Goal: Task Accomplishment & Management: Complete application form

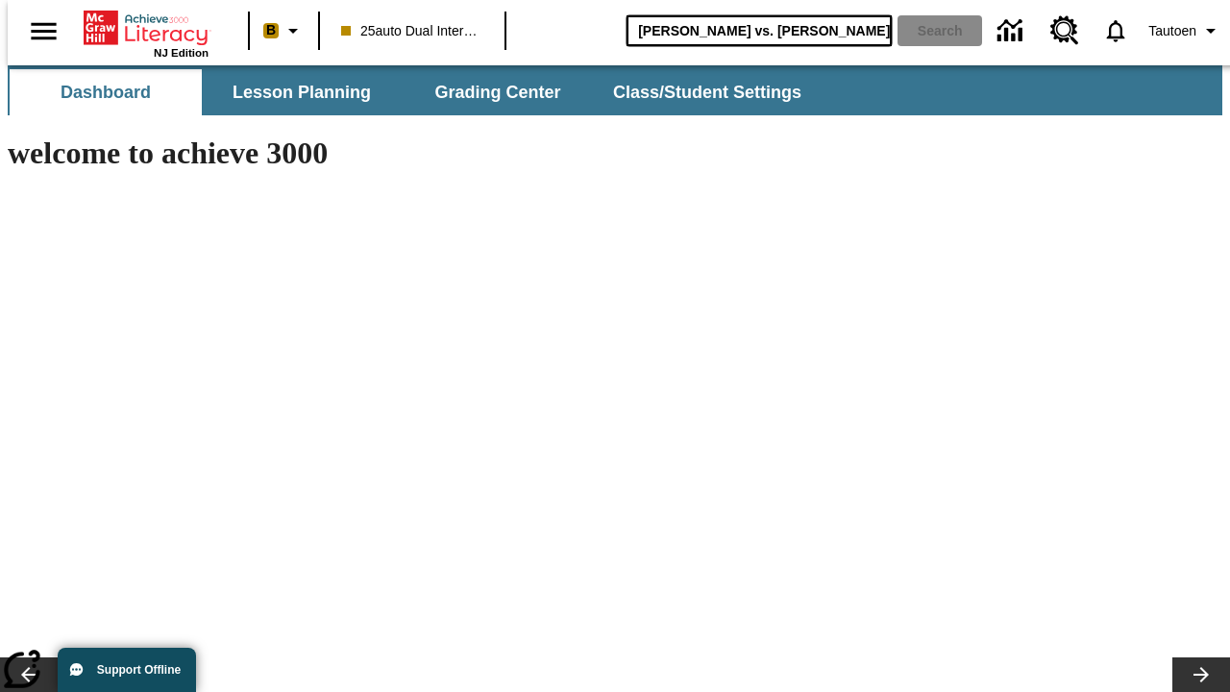
type input "[PERSON_NAME] vs. [PERSON_NAME]"
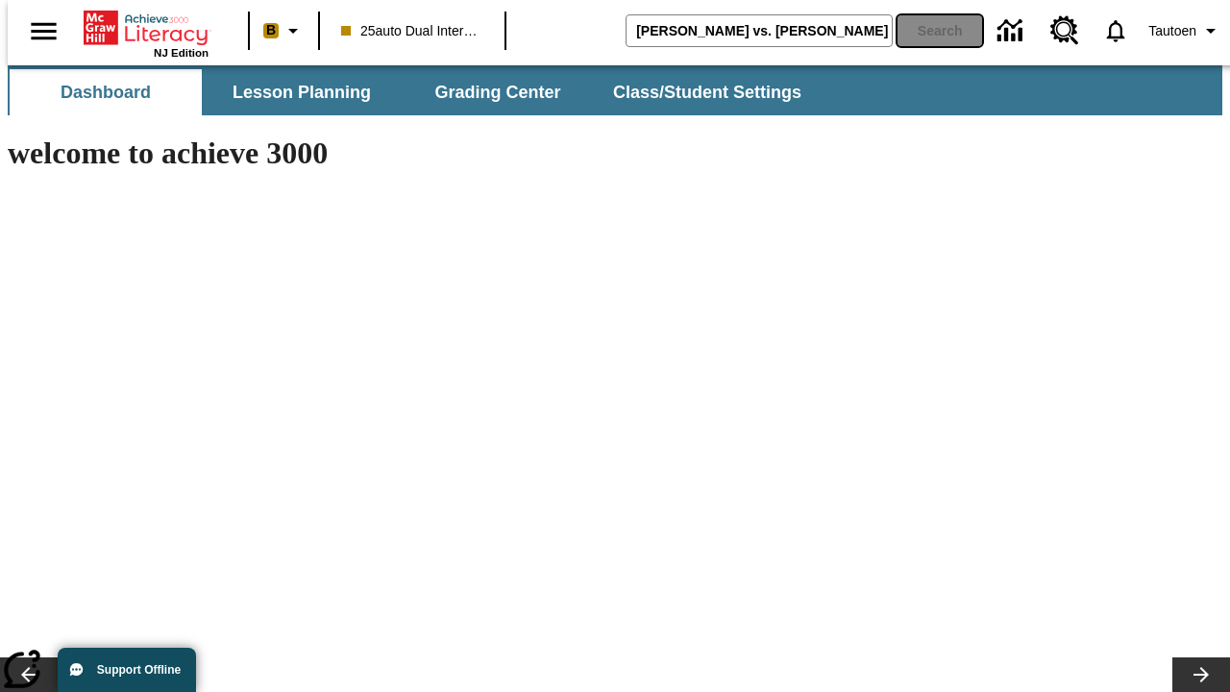
click at [927, 31] on button "Search" at bounding box center [940, 30] width 85 height 31
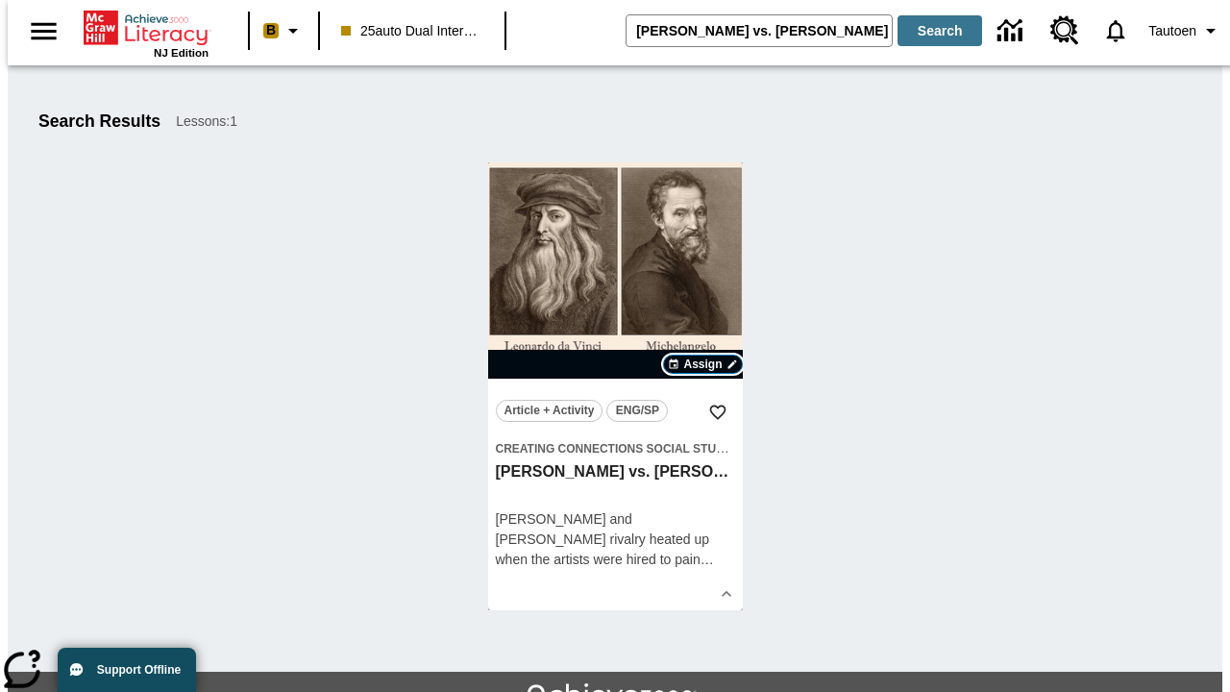
click at [704, 364] on span "Assign" at bounding box center [702, 364] width 38 height 17
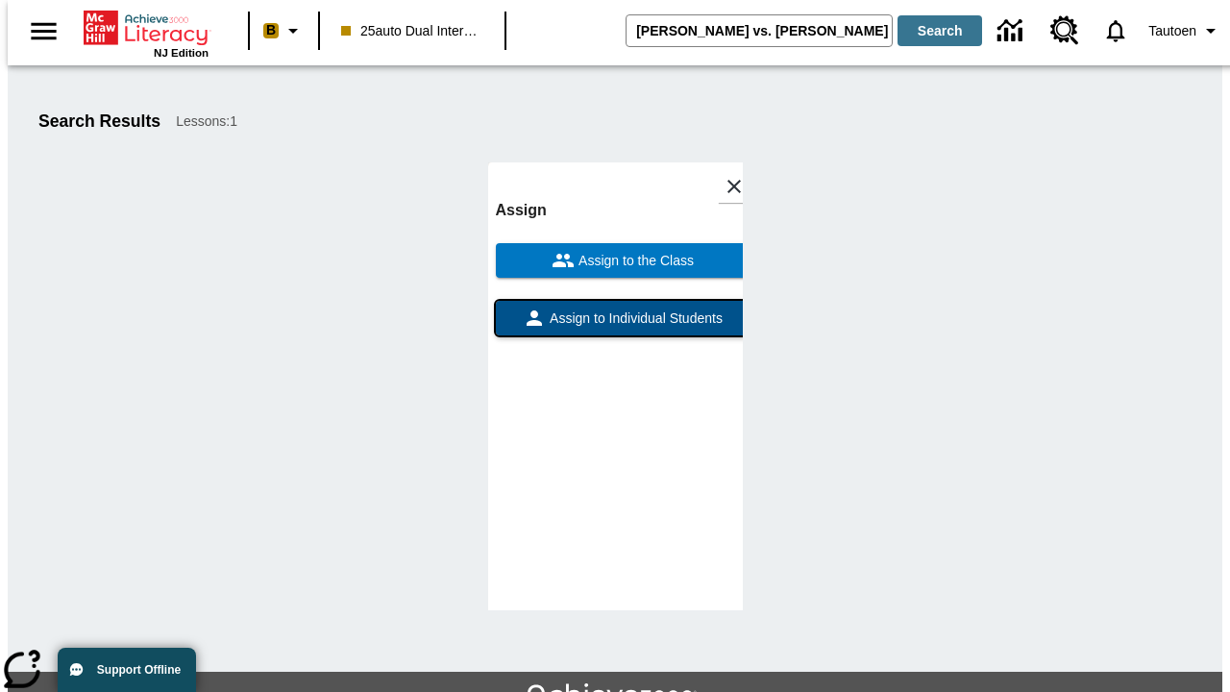
click at [615, 322] on span "Assign to Individual Students" at bounding box center [634, 319] width 177 height 20
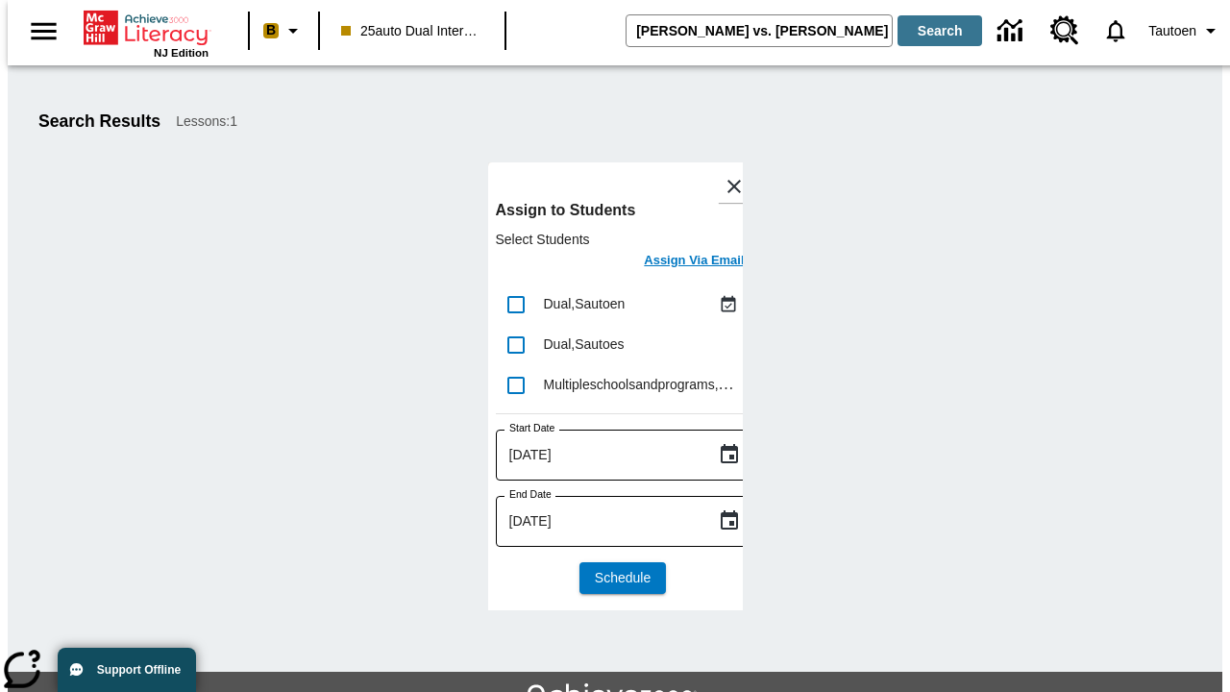
click at [680, 262] on h6 "Assign Via Email" at bounding box center [694, 261] width 100 height 22
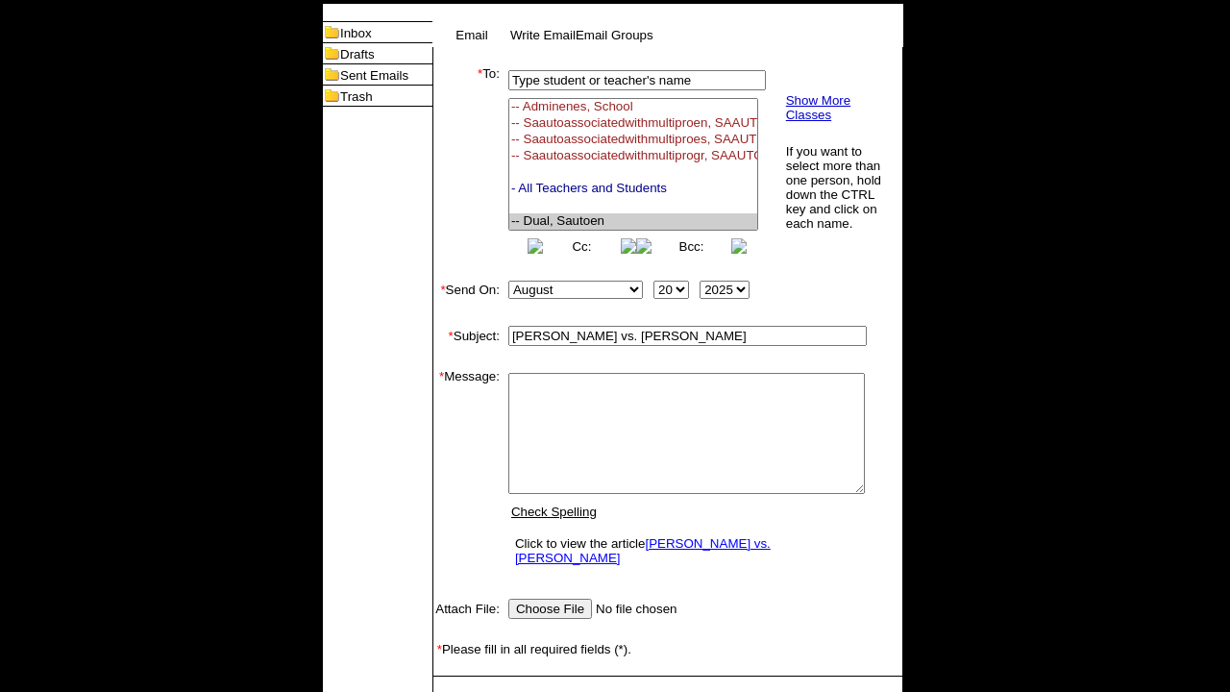
select select "U,21476361,1"
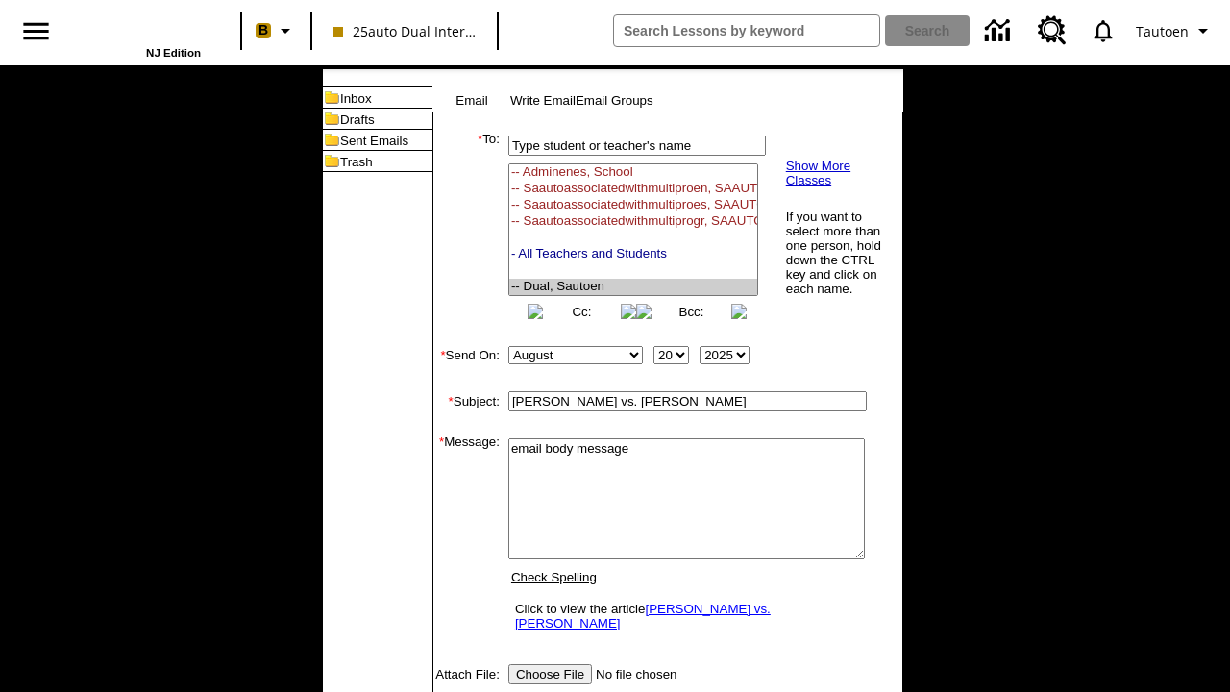
type textarea "email body message"
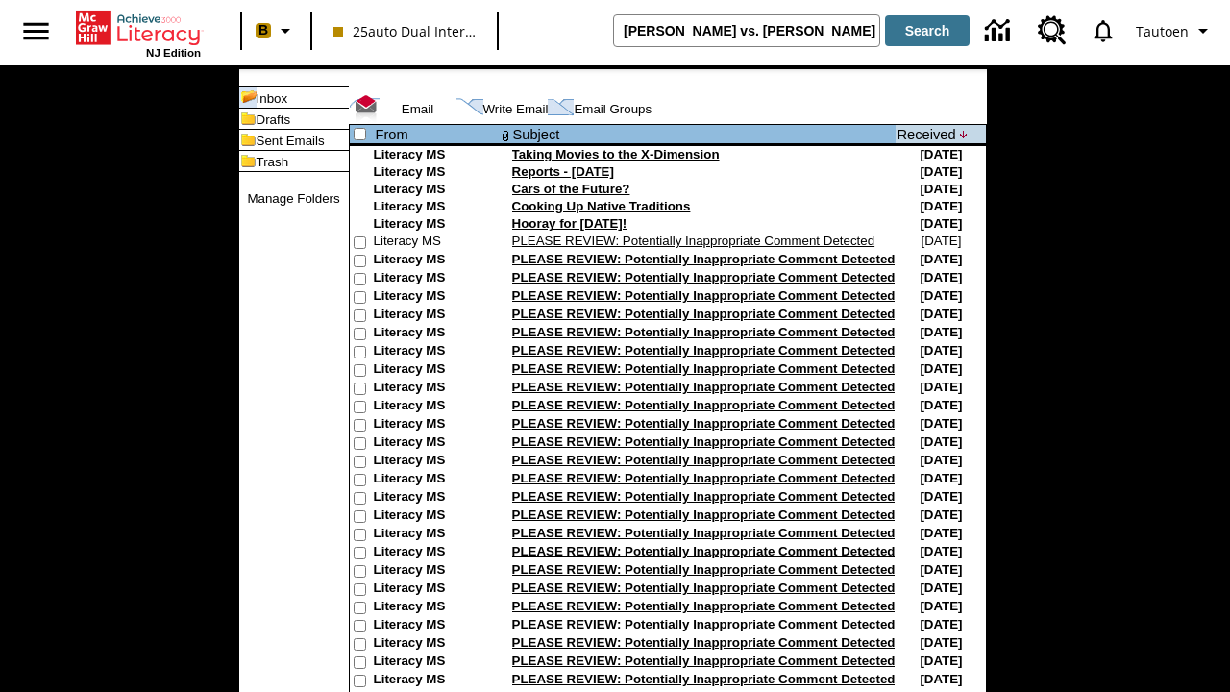
type input "Michelangelo vs. Leonardo"
click at [927, 31] on button "Search" at bounding box center [927, 30] width 85 height 31
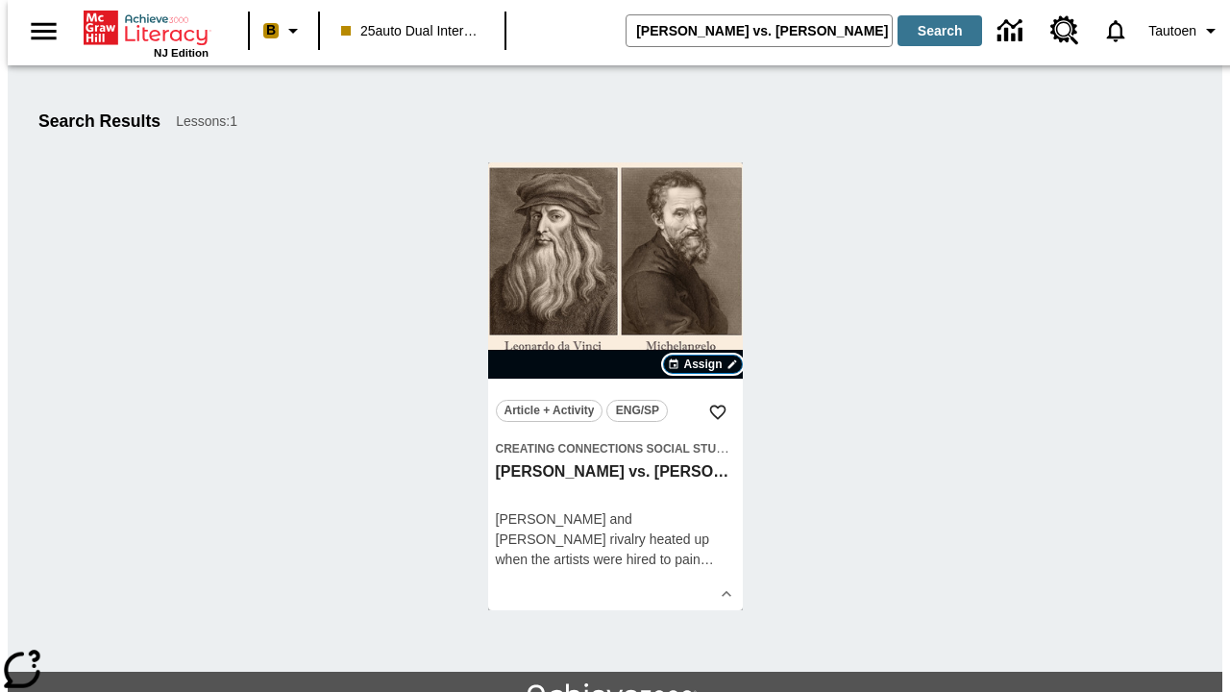
click at [704, 364] on span "Assign" at bounding box center [702, 364] width 38 height 17
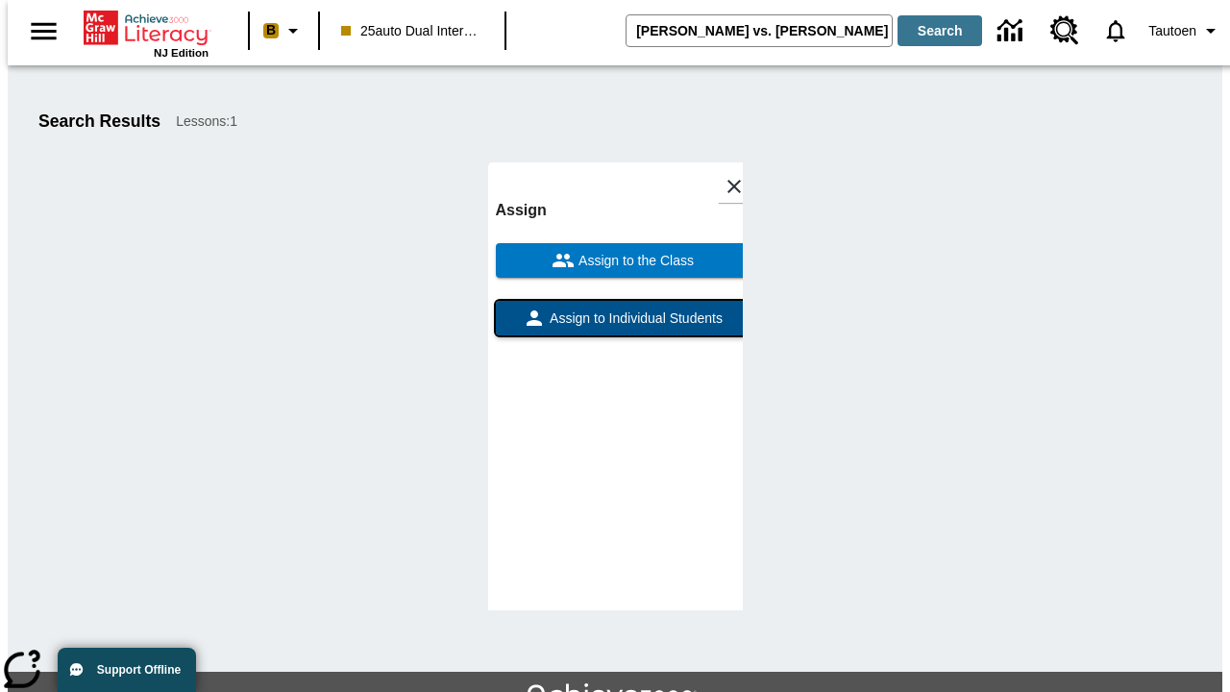
click at [615, 309] on span "Assign to Individual Students" at bounding box center [634, 319] width 177 height 20
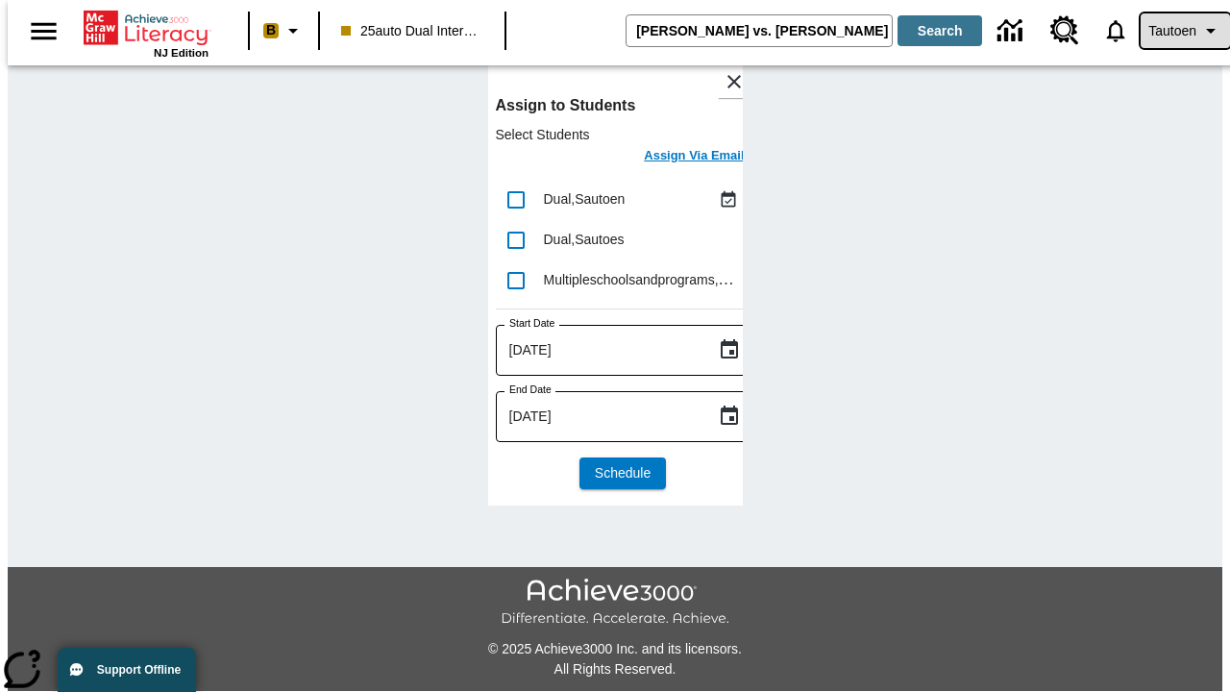
click at [1175, 31] on span "Tautoen" at bounding box center [1173, 31] width 48 height 20
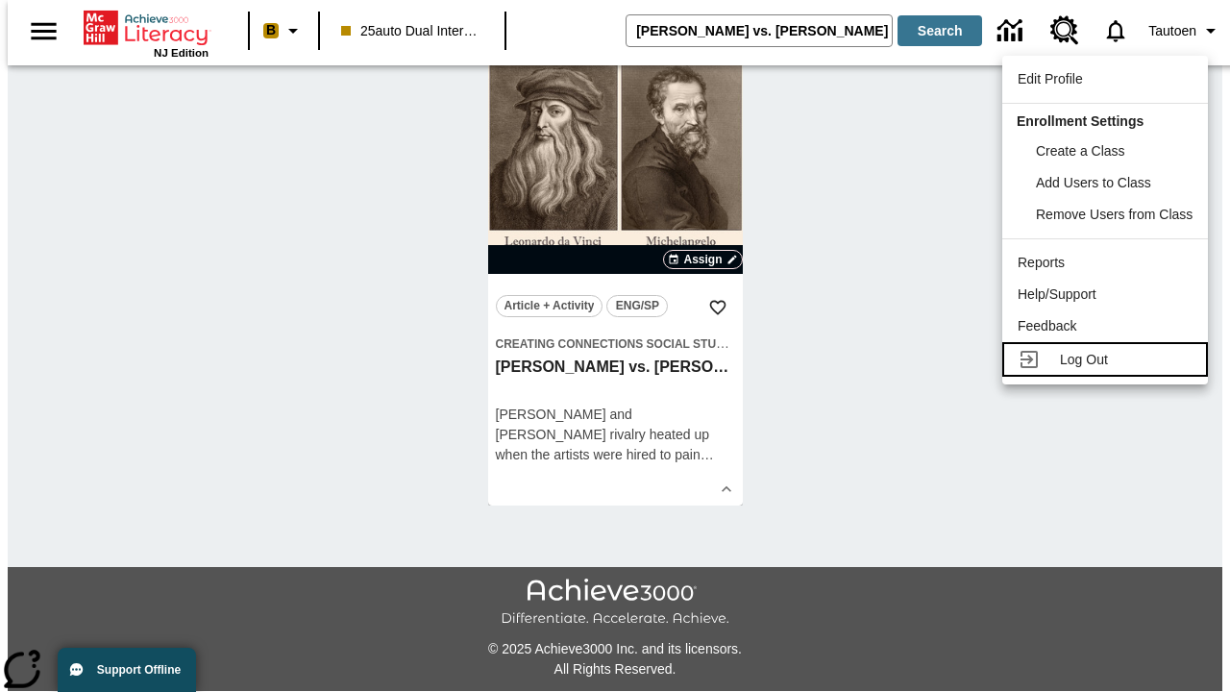
click at [1108, 359] on span "Log Out" at bounding box center [1084, 359] width 48 height 15
